Goal: Find specific page/section: Find specific page/section

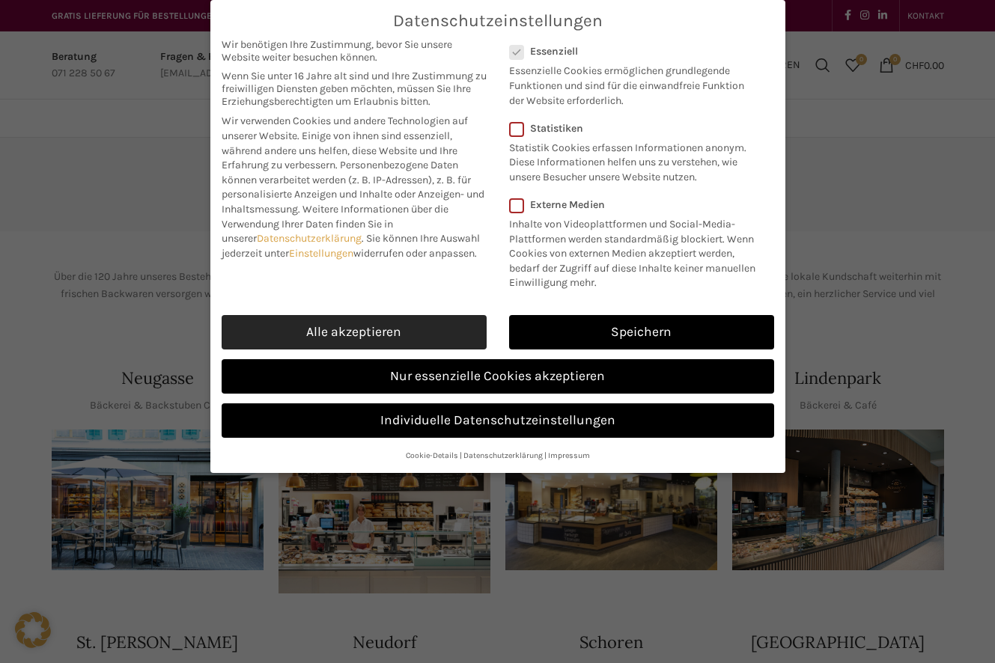
click at [437, 330] on link "Alle akzeptieren" at bounding box center [354, 332] width 265 height 34
checkbox input "true"
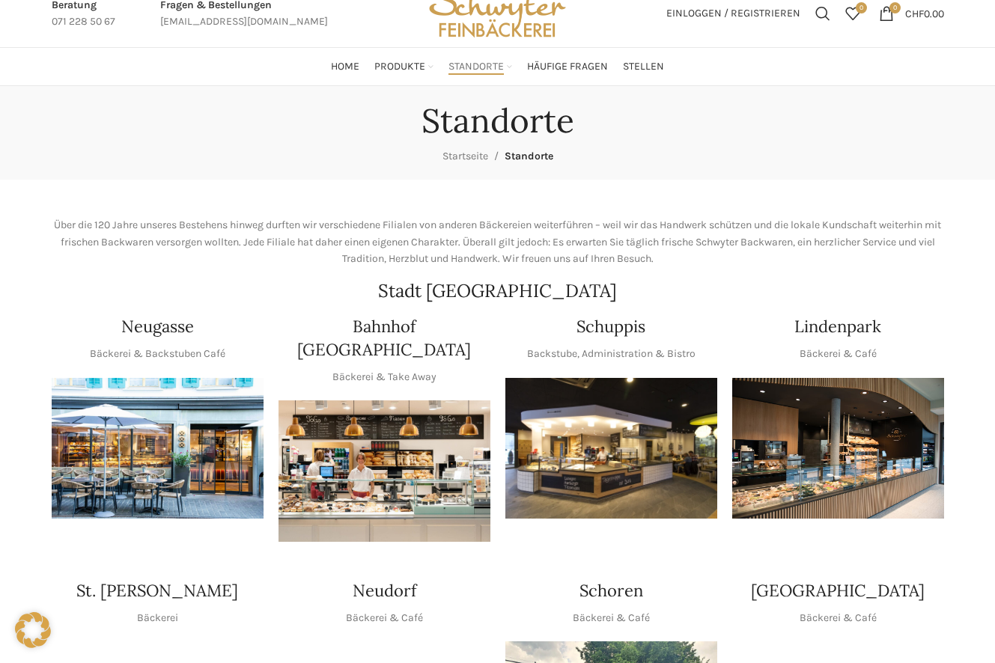
scroll to position [26, 0]
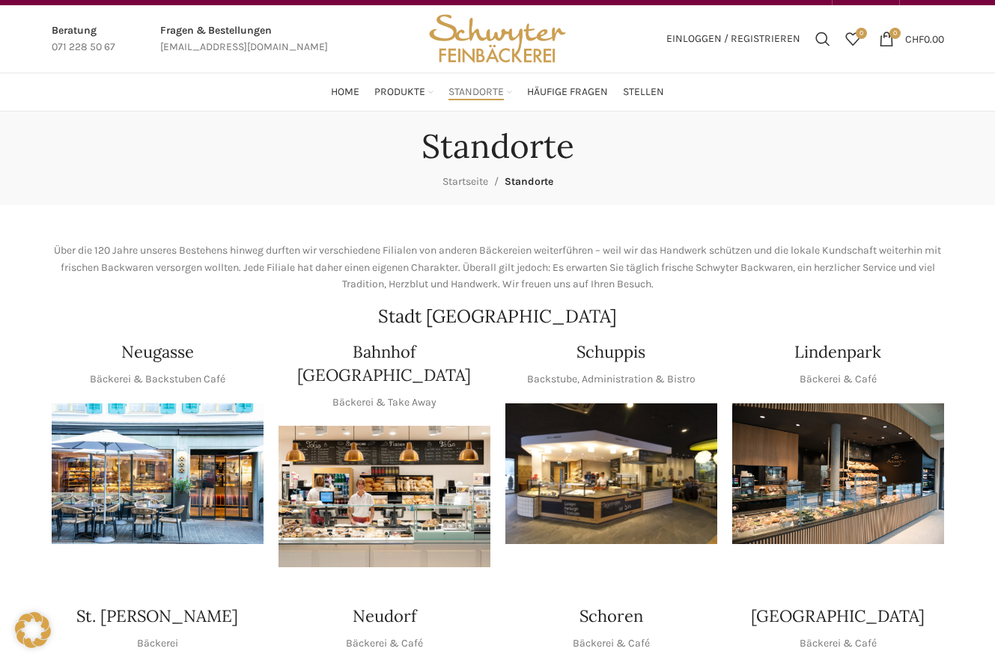
click at [845, 464] on img "1 / 1" at bounding box center [838, 475] width 212 height 142
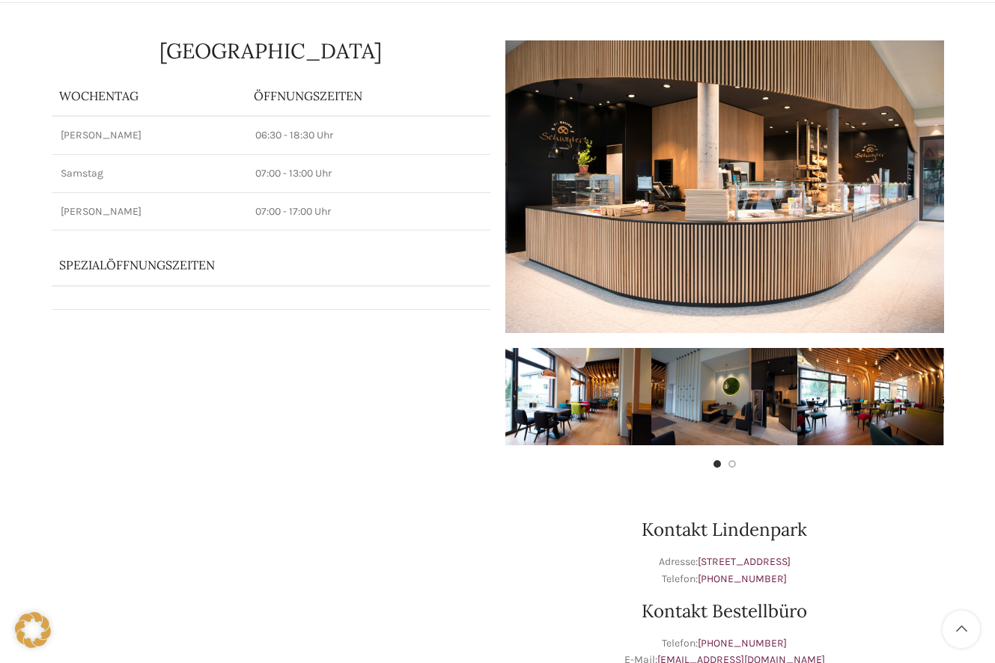
scroll to position [130, 0]
